Goal: Task Accomplishment & Management: Use online tool/utility

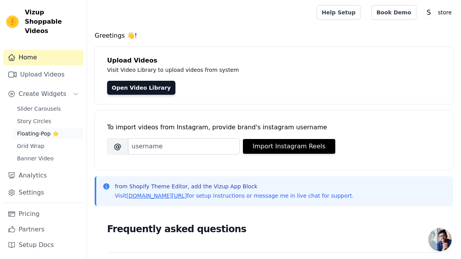
click at [38, 130] on span "Floating-Pop ⭐" at bounding box center [38, 134] width 42 height 8
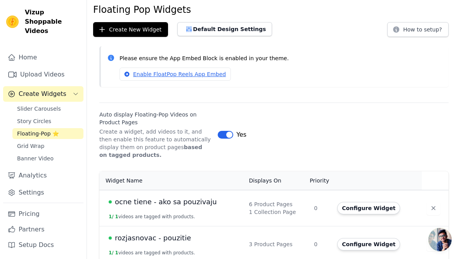
scroll to position [34, 0]
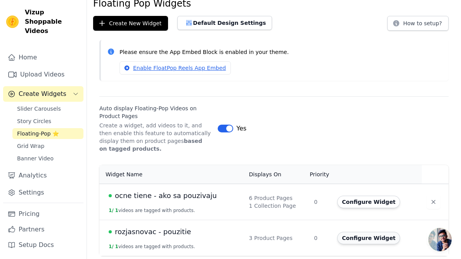
click at [359, 240] on button "Configure Widget" at bounding box center [368, 238] width 63 height 12
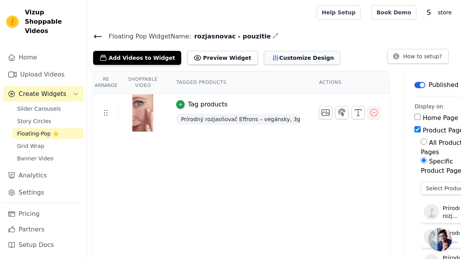
click at [287, 62] on button "Customize Design" at bounding box center [302, 58] width 76 height 14
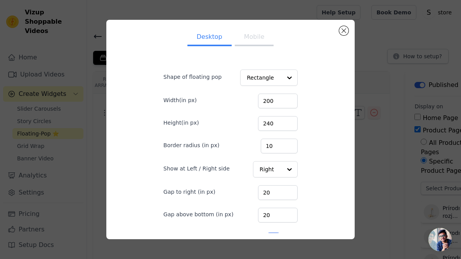
click at [266, 39] on button "Mobile" at bounding box center [254, 37] width 39 height 17
click at [210, 36] on button "Desktop" at bounding box center [209, 37] width 44 height 17
click at [251, 37] on button "Mobile" at bounding box center [254, 37] width 39 height 17
click at [344, 29] on button "Close modal" at bounding box center [343, 30] width 9 height 9
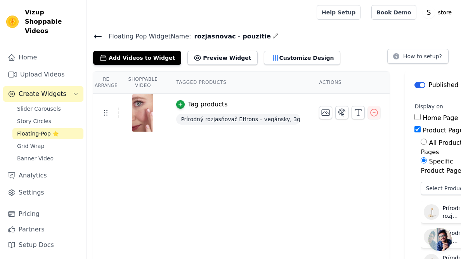
click at [142, 118] on img at bounding box center [143, 112] width 22 height 37
click at [105, 112] on icon at bounding box center [105, 112] width 9 height 9
click at [107, 113] on icon at bounding box center [105, 112] width 9 height 9
click at [142, 57] on button "Add Videos to Widget" at bounding box center [137, 58] width 88 height 14
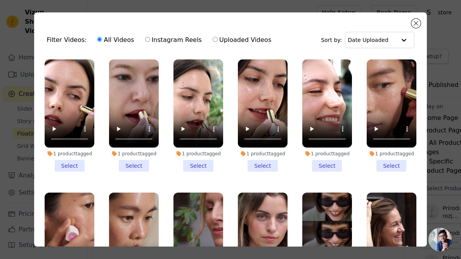
click at [419, 19] on div "Filter Videos: All Videos Instagram Reels Uploaded Videos Sort by: Date Uploade…" at bounding box center [230, 129] width 393 height 234
click at [413, 25] on button "Close modal" at bounding box center [415, 23] width 9 height 9
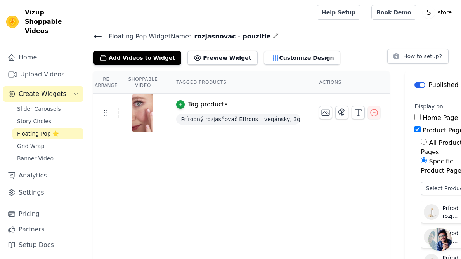
click at [39, 130] on span "Floating-Pop ⭐" at bounding box center [38, 134] width 42 height 8
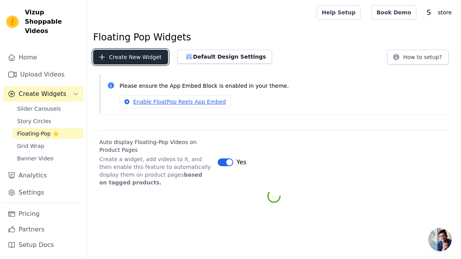
click at [131, 57] on button "Create New Widget" at bounding box center [130, 57] width 75 height 15
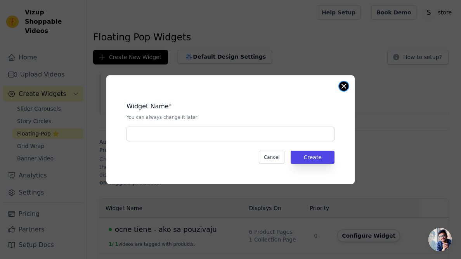
click at [344, 88] on button "Close modal" at bounding box center [343, 85] width 9 height 9
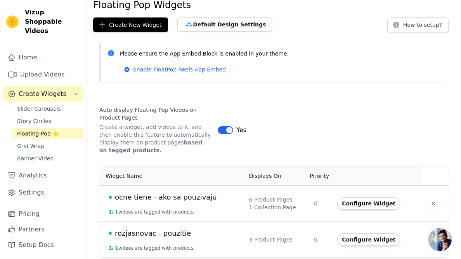
scroll to position [34, 0]
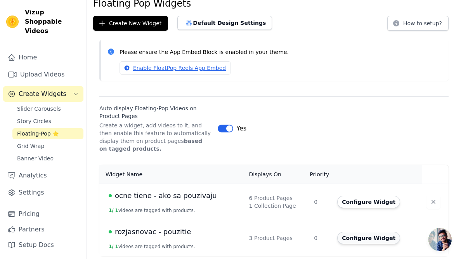
click at [368, 240] on button "Configure Widget" at bounding box center [368, 238] width 63 height 12
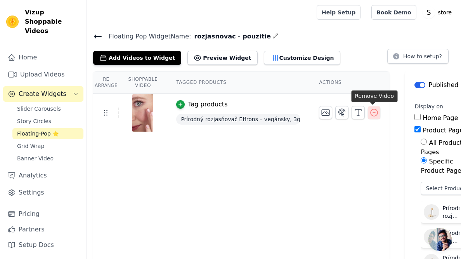
click at [373, 113] on icon "button" at bounding box center [373, 112] width 9 height 9
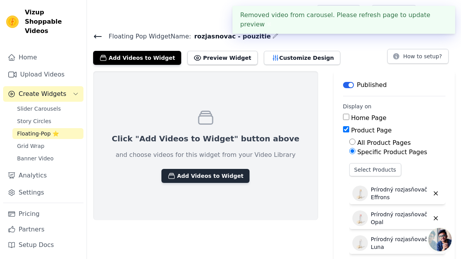
click at [175, 175] on button "Add Videos to Widget" at bounding box center [205, 176] width 88 height 14
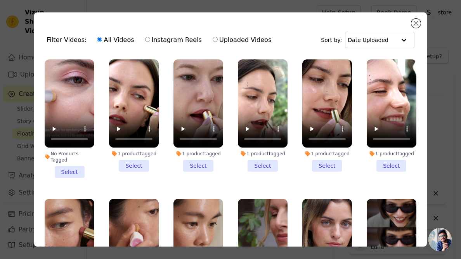
click at [71, 172] on li "No Products Tagged Select" at bounding box center [70, 118] width 50 height 118
click at [0, 0] on input "No Products Tagged Select" at bounding box center [0, 0] width 0 height 0
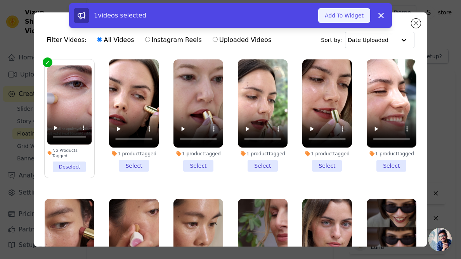
click at [350, 17] on button "Add To Widget" at bounding box center [344, 15] width 52 height 15
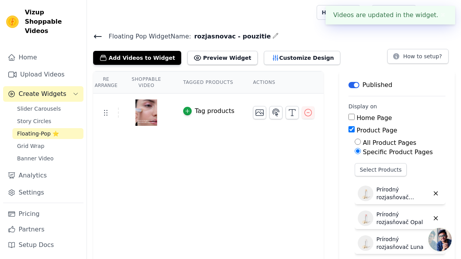
click at [223, 109] on div "Tag products" at bounding box center [215, 110] width 40 height 9
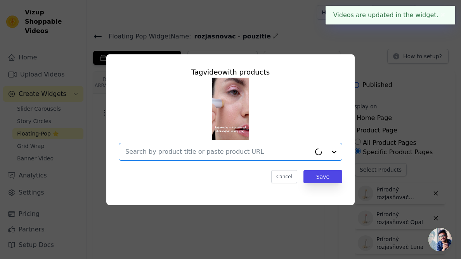
click at [203, 147] on input "text" at bounding box center [217, 151] width 185 height 9
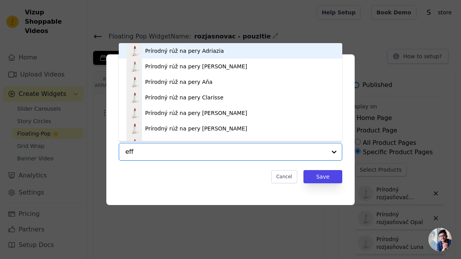
type input "effr"
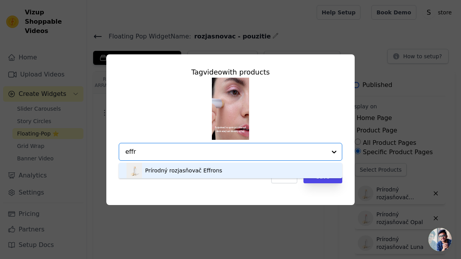
click at [197, 168] on div "Prírodný rozjasňovač Effrons" at bounding box center [183, 170] width 77 height 8
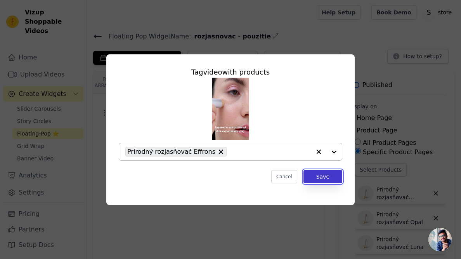
click at [324, 175] on button "Save" at bounding box center [322, 176] width 39 height 13
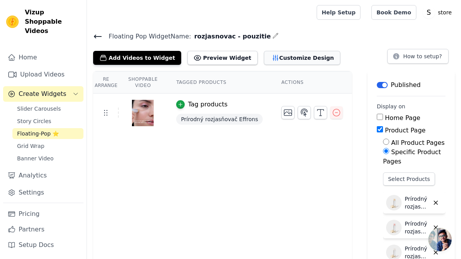
click at [283, 56] on button "Customize Design" at bounding box center [302, 58] width 76 height 14
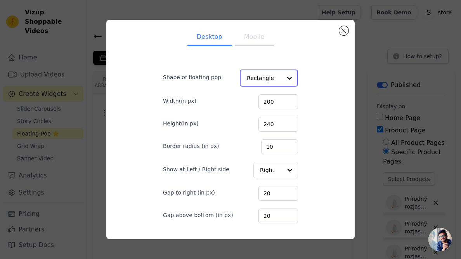
click at [268, 74] on input "Shape of floating pop" at bounding box center [264, 78] width 35 height 16
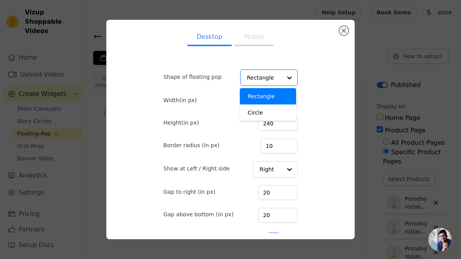
click at [314, 76] on div "Desktop Mobile Shape of floating pop Rectangle Circle Option Rectangle, selecte…" at bounding box center [230, 129] width 236 height 207
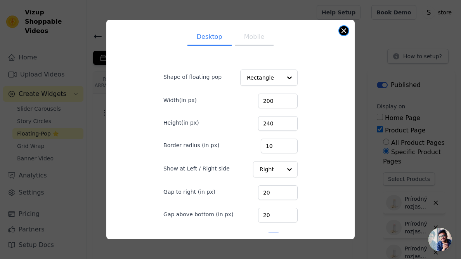
click at [340, 30] on button "Close modal" at bounding box center [343, 30] width 9 height 9
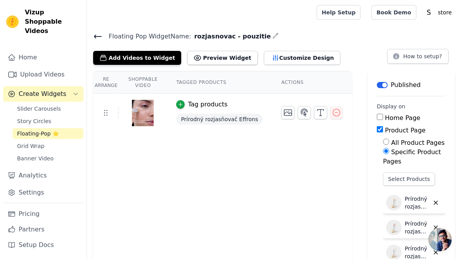
click at [24, 130] on span "Floating-Pop ⭐" at bounding box center [38, 134] width 42 height 8
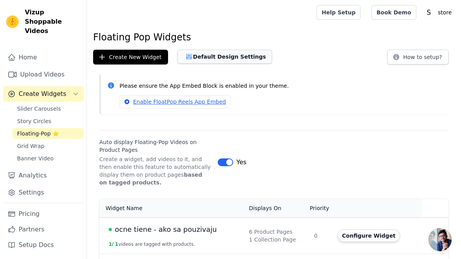
click at [232, 56] on button "Default Design Settings" at bounding box center [224, 57] width 95 height 14
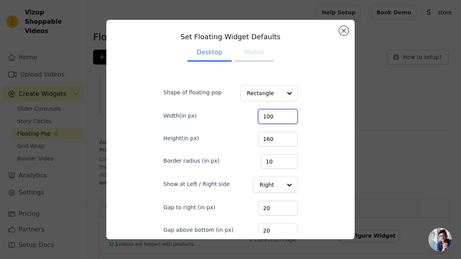
click at [286, 115] on input "100" at bounding box center [278, 116] width 40 height 15
click at [274, 116] on input "100" at bounding box center [278, 116] width 40 height 15
type input "200"
click at [276, 135] on input "160" at bounding box center [278, 138] width 40 height 15
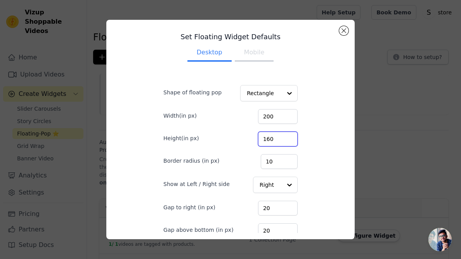
click at [276, 135] on input "160" at bounding box center [278, 138] width 40 height 15
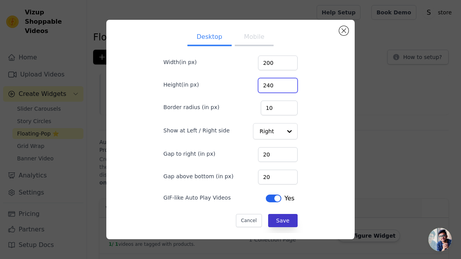
type input "240"
click at [282, 226] on button "Save" at bounding box center [282, 220] width 29 height 13
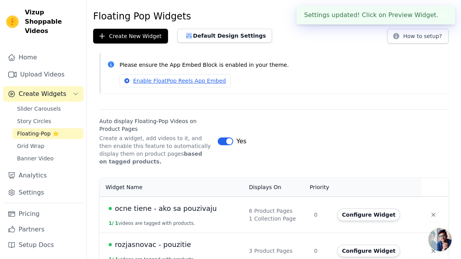
scroll to position [34, 0]
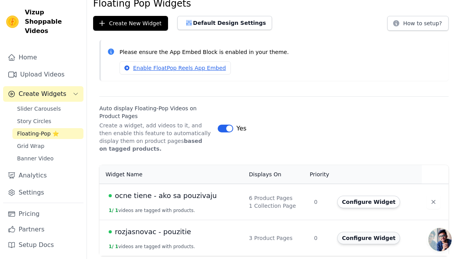
click at [373, 239] on button "Configure Widget" at bounding box center [368, 238] width 63 height 12
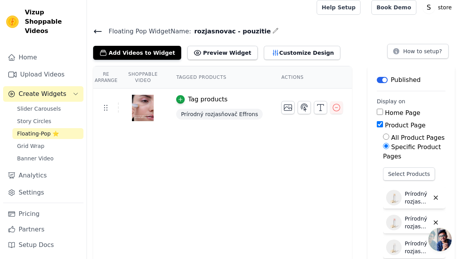
scroll to position [6, 0]
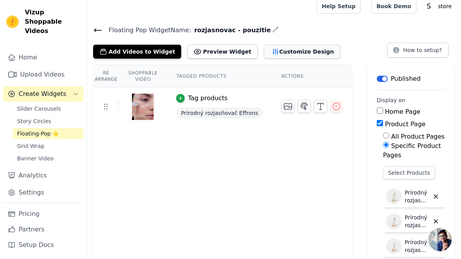
click at [272, 53] on button "Customize Design" at bounding box center [302, 52] width 76 height 14
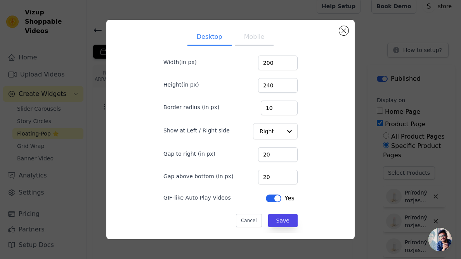
scroll to position [0, 0]
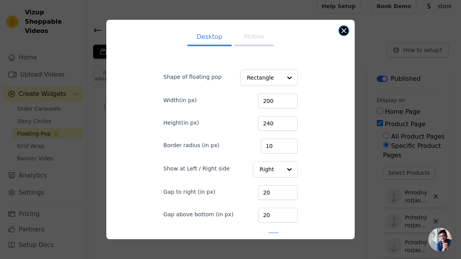
click at [339, 31] on div "Desktop Mobile Shape of floating pop Rectangle Width(in px) 200 Height(in px) 2…" at bounding box center [230, 130] width 248 height 220
click at [341, 30] on button "Close modal" at bounding box center [343, 30] width 9 height 9
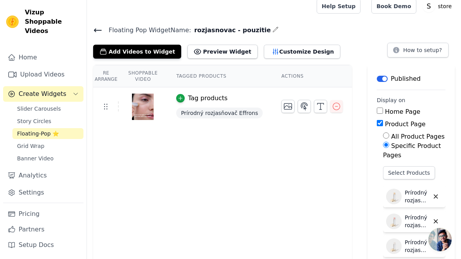
click at [40, 89] on span "Create Widgets" at bounding box center [43, 93] width 48 height 9
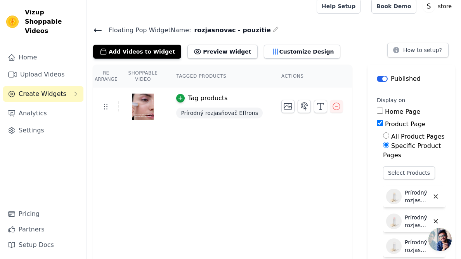
click at [32, 90] on button "Create Widgets" at bounding box center [43, 94] width 80 height 16
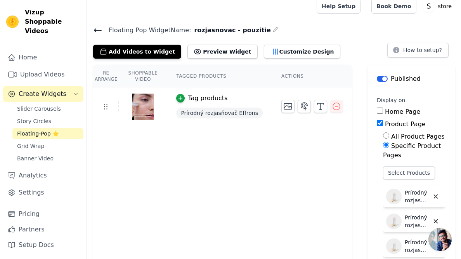
click at [184, 199] on div "Re Arrange Shoppable Video Tagged Products Actions Tag products Prírodný rozjas…" at bounding box center [222, 195] width 259 height 260
click at [336, 106] on icon "button" at bounding box center [336, 106] width 7 height 7
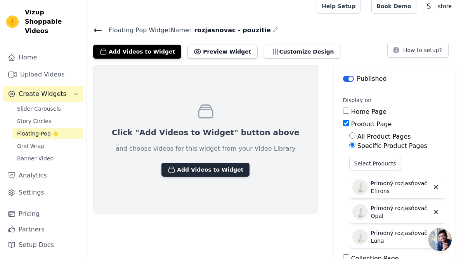
click at [173, 170] on button "Add Videos to Widget" at bounding box center [205, 170] width 88 height 14
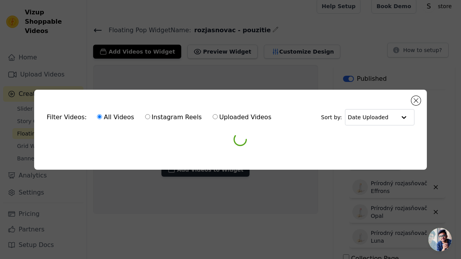
scroll to position [0, 0]
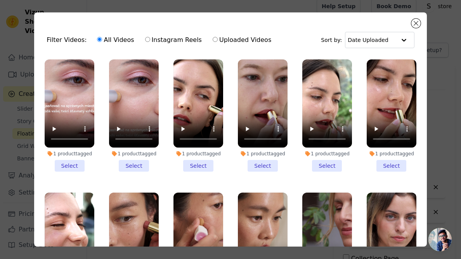
click at [69, 165] on li "1 product tagged Select" at bounding box center [70, 115] width 50 height 112
click at [0, 0] on input "1 product tagged Select" at bounding box center [0, 0] width 0 height 0
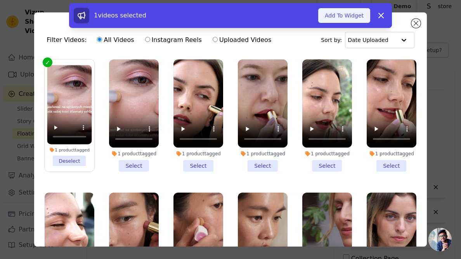
click at [344, 20] on button "Add To Widget" at bounding box center [344, 15] width 52 height 15
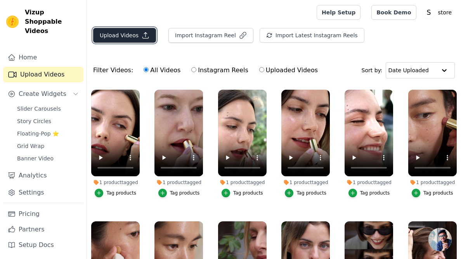
click at [114, 31] on button "Upload Videos" at bounding box center [124, 35] width 63 height 15
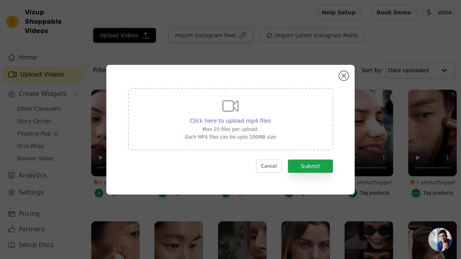
click at [234, 122] on span "Click here to upload mp4 files" at bounding box center [230, 121] width 81 height 6
click at [270, 117] on input "Click here to upload mp4 files Max 10 files per upload. Each MP4 files can be u…" at bounding box center [270, 116] width 0 height 0
click at [233, 118] on span "Click here to upload mp4 files" at bounding box center [230, 121] width 81 height 6
click at [270, 117] on input "Click here to upload mp4 files Max 10 files per upload. Each MP4 files can be u…" at bounding box center [270, 116] width 0 height 0
type input "C:\fakepath\floating pop rozjasnovac fraela.mp4"
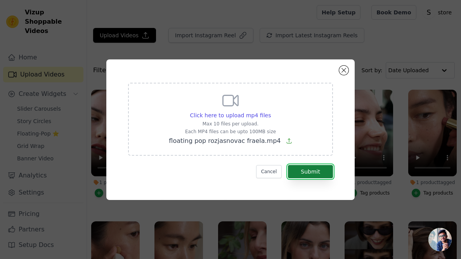
click at [315, 173] on button "Submit" at bounding box center [310, 171] width 45 height 13
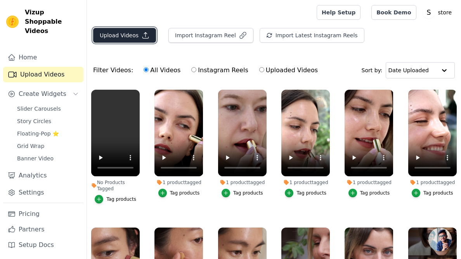
click at [120, 38] on button "Upload Videos" at bounding box center [124, 35] width 63 height 15
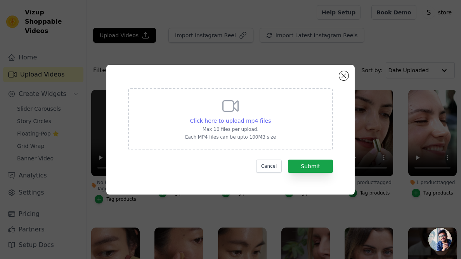
click at [256, 119] on span "Click here to upload mp4 files" at bounding box center [230, 121] width 81 height 6
click at [270, 117] on input "Click here to upload mp4 files Max 10 files per upload. Each MP4 files can be u…" at bounding box center [270, 116] width 0 height 0
type input "C:\fakepath\floating pop rozjasnovac effrons titulky na stred.mp4"
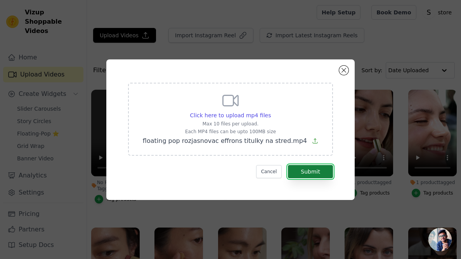
click at [308, 172] on button "Submit" at bounding box center [310, 171] width 45 height 13
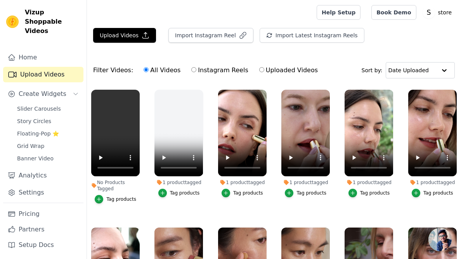
click at [127, 199] on div "Tag products" at bounding box center [121, 199] width 30 height 6
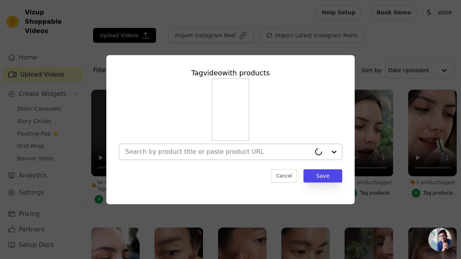
click at [168, 148] on input "No Products Tagged Tag video with products Cancel Save Tag products" at bounding box center [217, 151] width 185 height 7
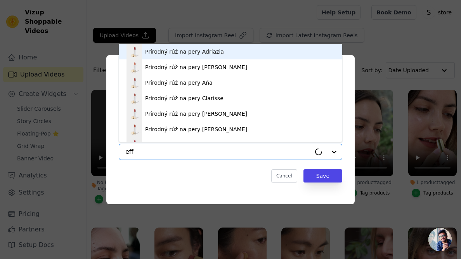
type input "effr"
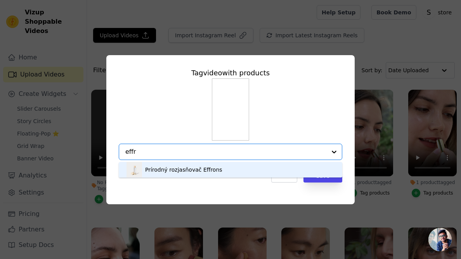
click at [173, 168] on div "Prírodný rozjasňovač Effrons" at bounding box center [183, 170] width 77 height 8
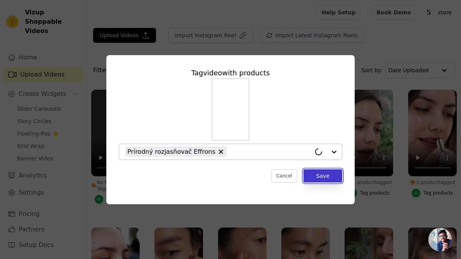
click at [316, 174] on button "Save" at bounding box center [322, 175] width 39 height 13
